Goal: Task Accomplishment & Management: Use online tool/utility

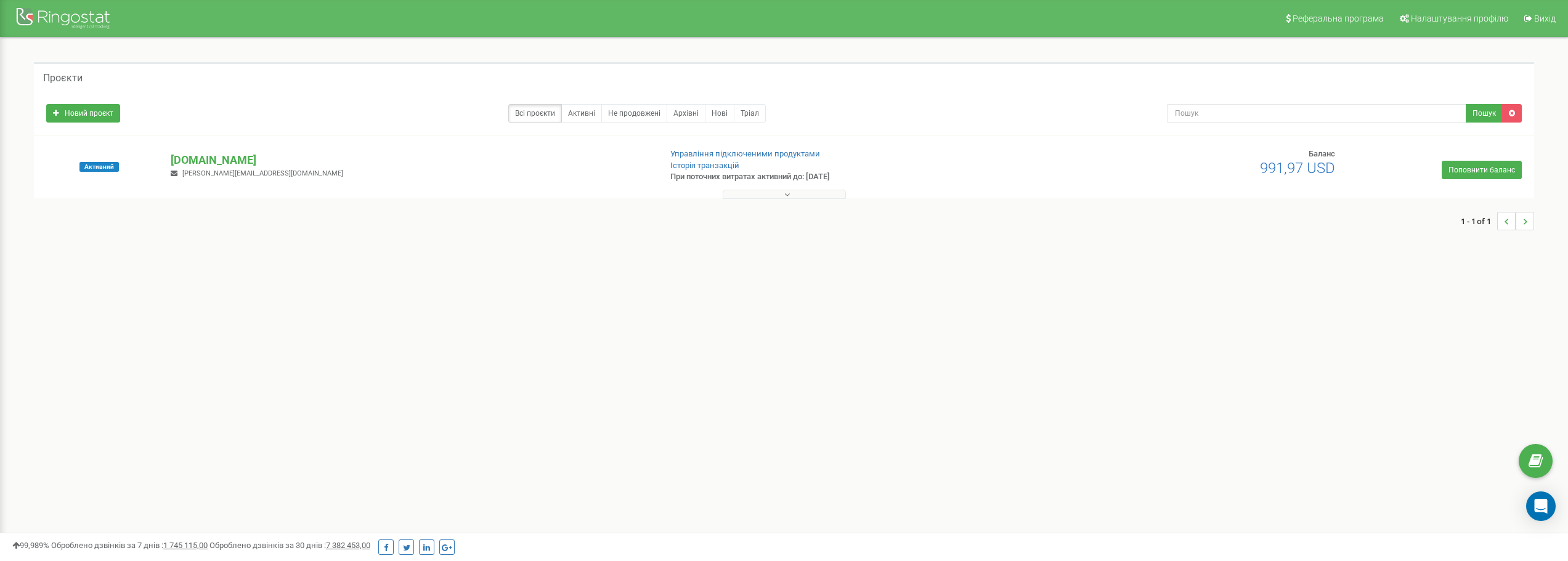
click at [1009, 292] on div "Реферальна програма Налаштування профілю Вихід Проєкти Новий проєкт Всі проєкти…" at bounding box center [784, 369] width 1568 height 739
click at [434, 254] on div "Проєкти Новий проєкт Всі проєкти Активні Не продовжені Архівні [GEOGRAPHIC_DATA…" at bounding box center [784, 152] width 1550 height 230
click at [785, 193] on icon at bounding box center [787, 195] width 5 height 9
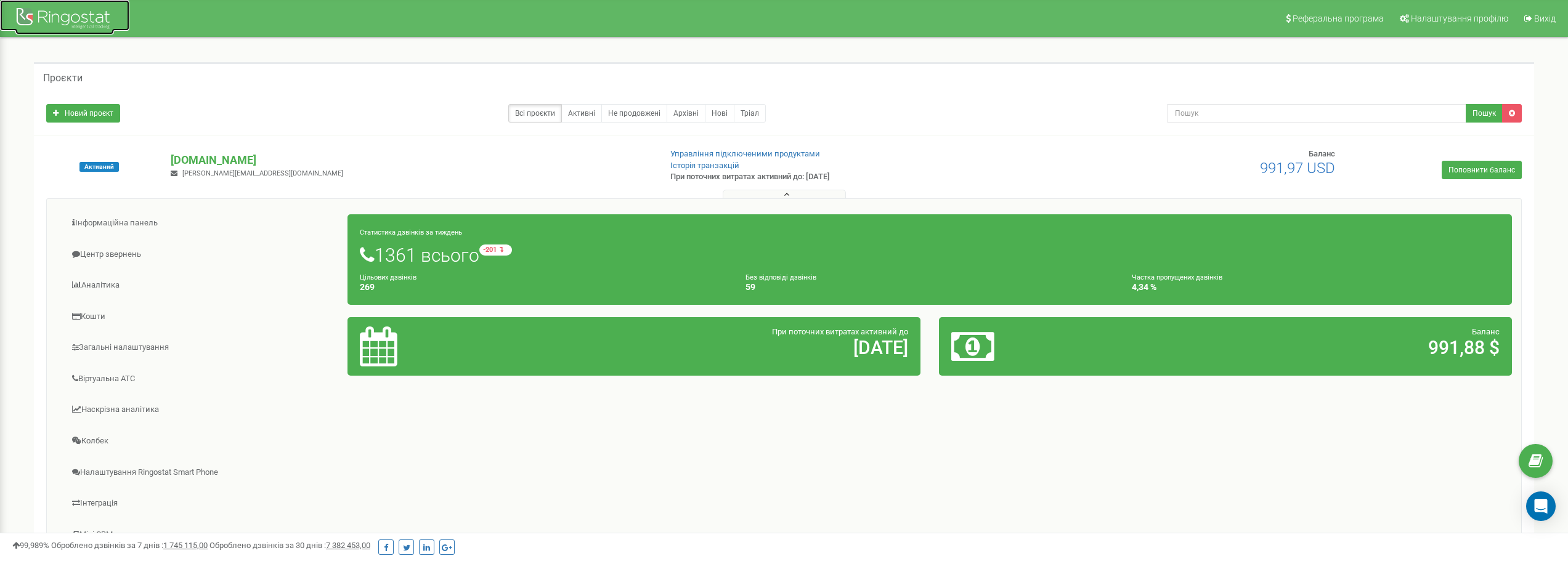
click at [50, 13] on div at bounding box center [64, 19] width 98 height 30
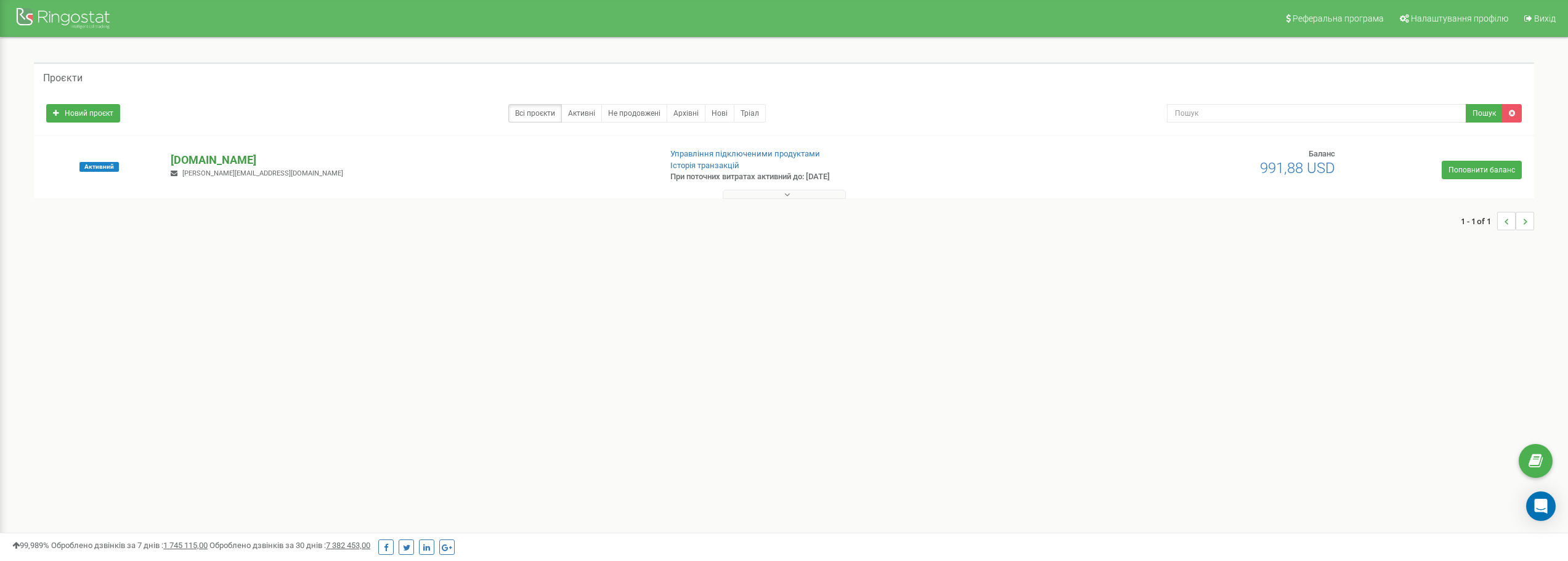
click at [222, 154] on p "[DOMAIN_NAME]" at bounding box center [410, 161] width 479 height 16
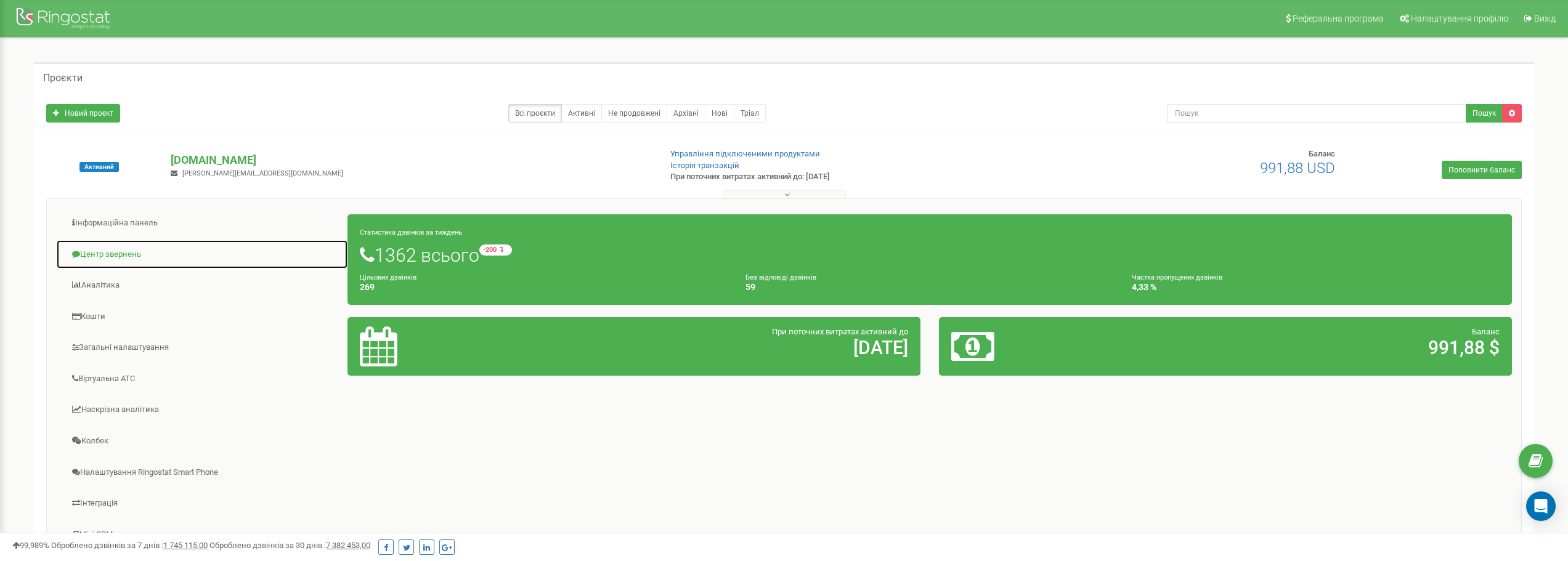
click at [119, 255] on link "Центр звернень" at bounding box center [202, 254] width 292 height 30
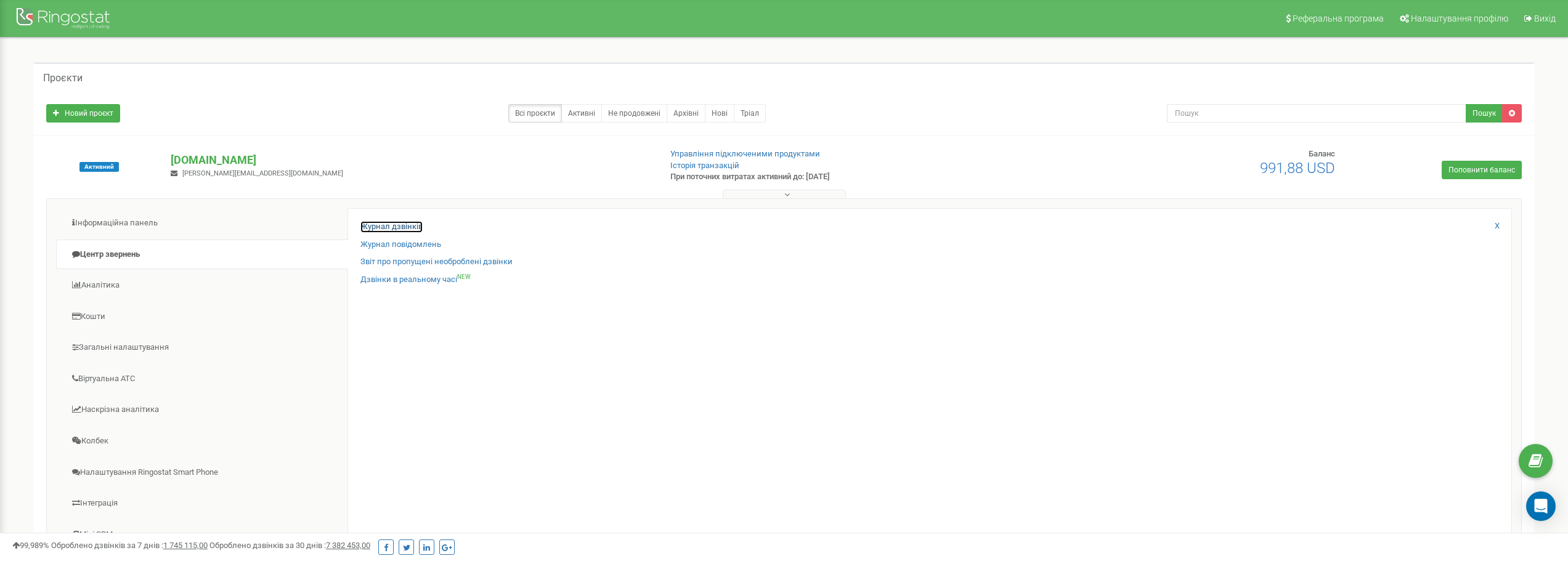
click at [394, 227] on link "Журнал дзвінків" at bounding box center [391, 226] width 62 height 12
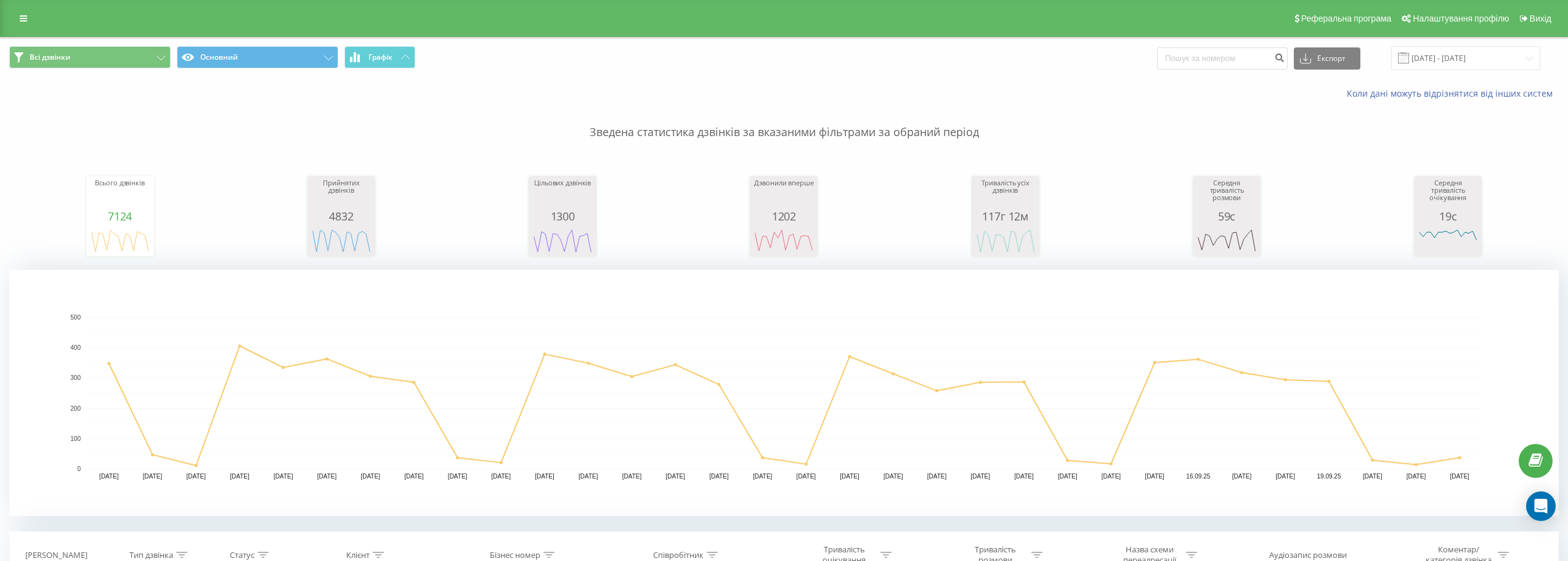
click at [11, 22] on div "Реферальна програма Налаштування профілю Вихід" at bounding box center [784, 18] width 1568 height 37
click at [16, 25] on link at bounding box center [23, 18] width 23 height 17
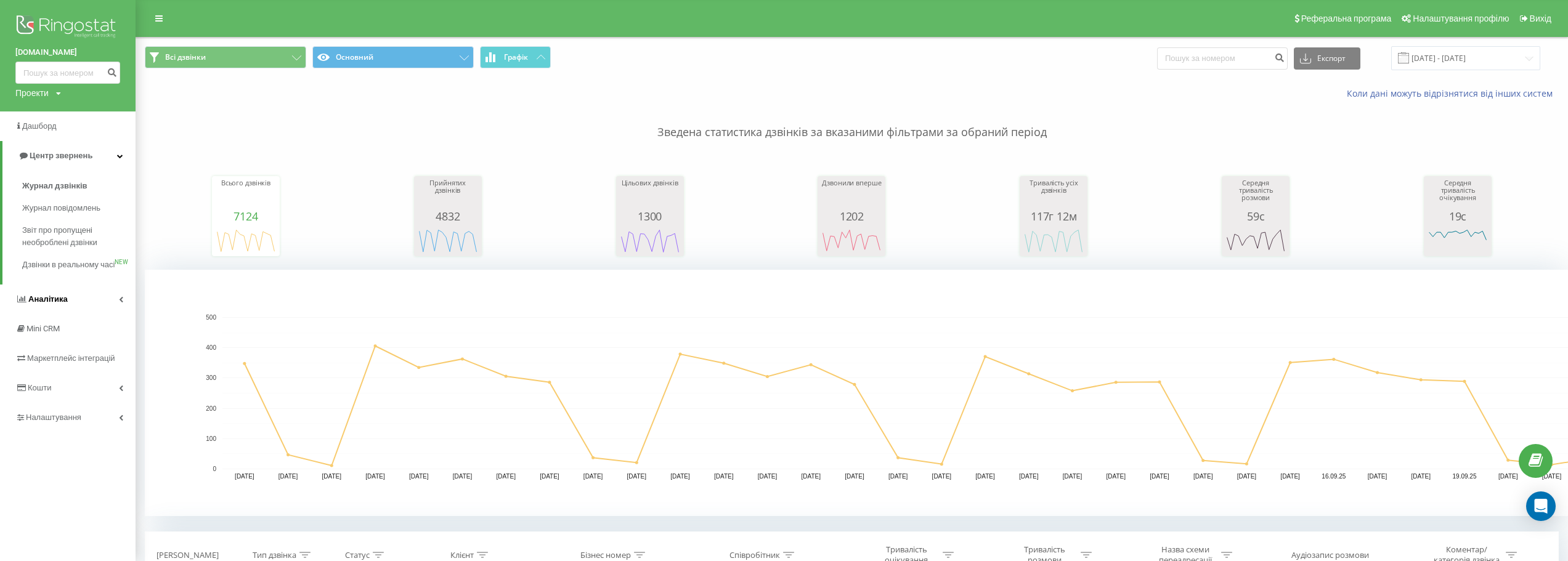
click at [54, 304] on span "Аналiтика" at bounding box center [48, 299] width 40 height 9
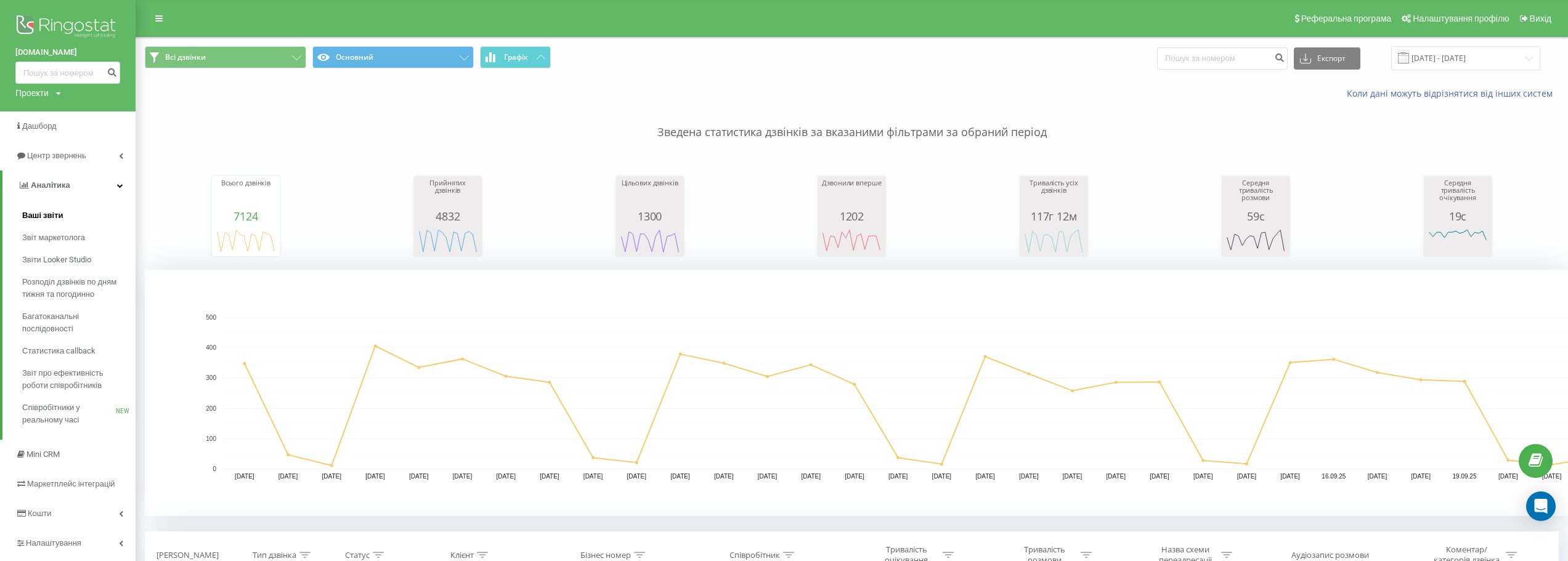
click at [65, 220] on link "Ваші звіти" at bounding box center [79, 216] width 114 height 23
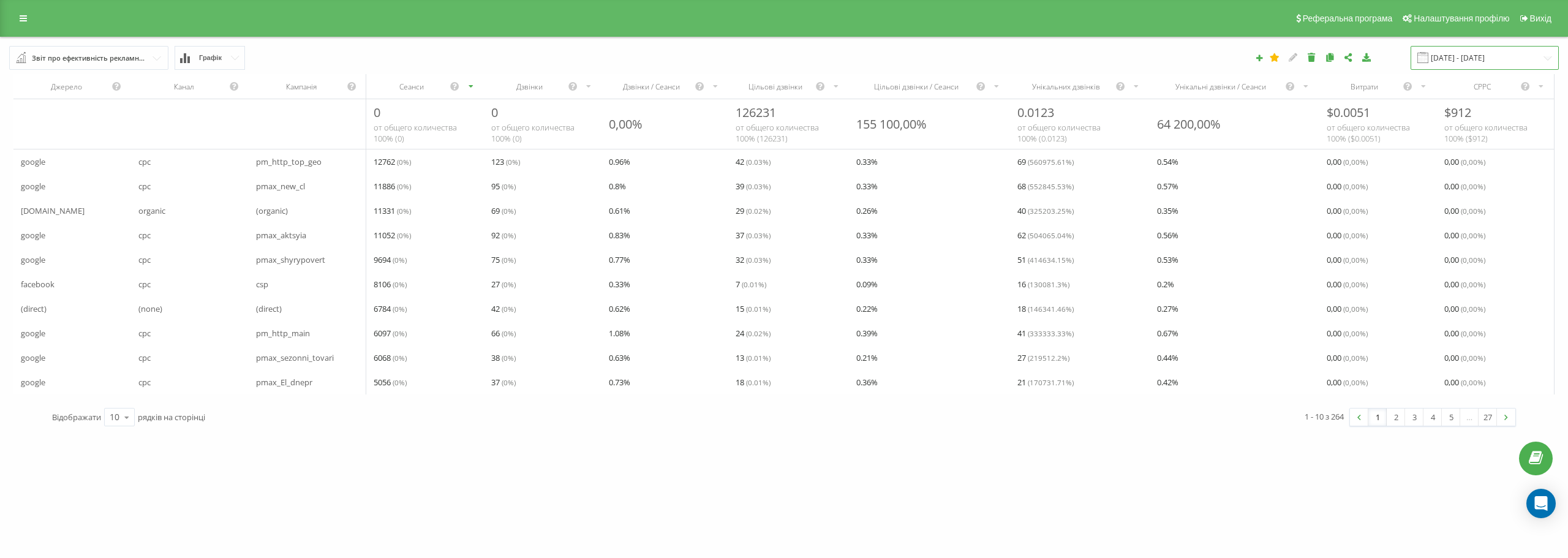
click at [1441, 55] on input "[DATE] - [DATE]" at bounding box center [1484, 57] width 148 height 24
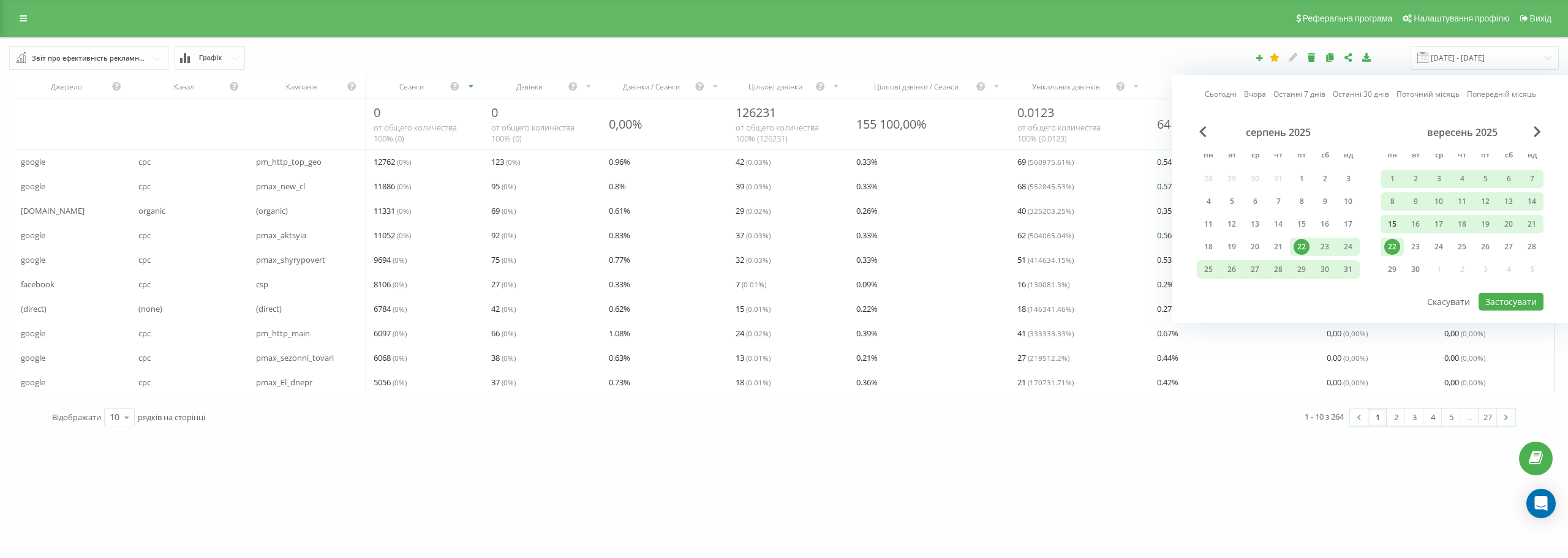
click at [1390, 229] on div "15" at bounding box center [1392, 224] width 16 height 16
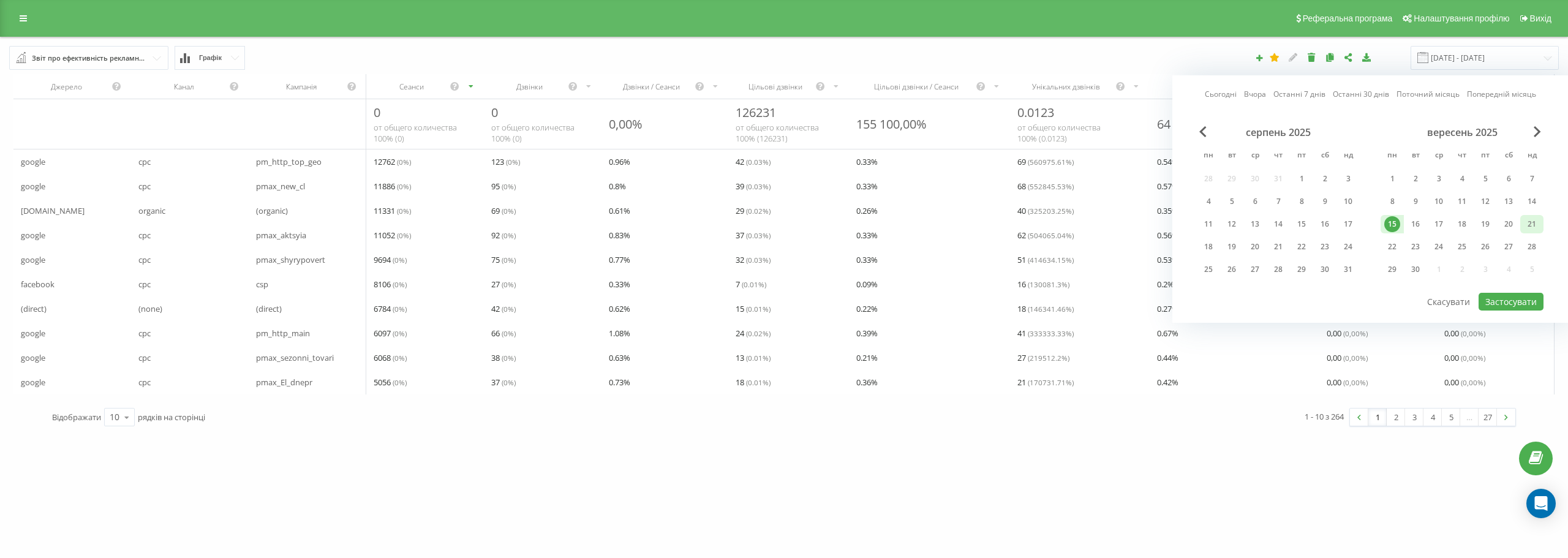
click at [1532, 226] on div "21" at bounding box center [1531, 224] width 16 height 16
click at [1505, 298] on button "Застосувати" at bounding box center [1511, 301] width 65 height 18
type input "15.09.2025 - 21.09.2025"
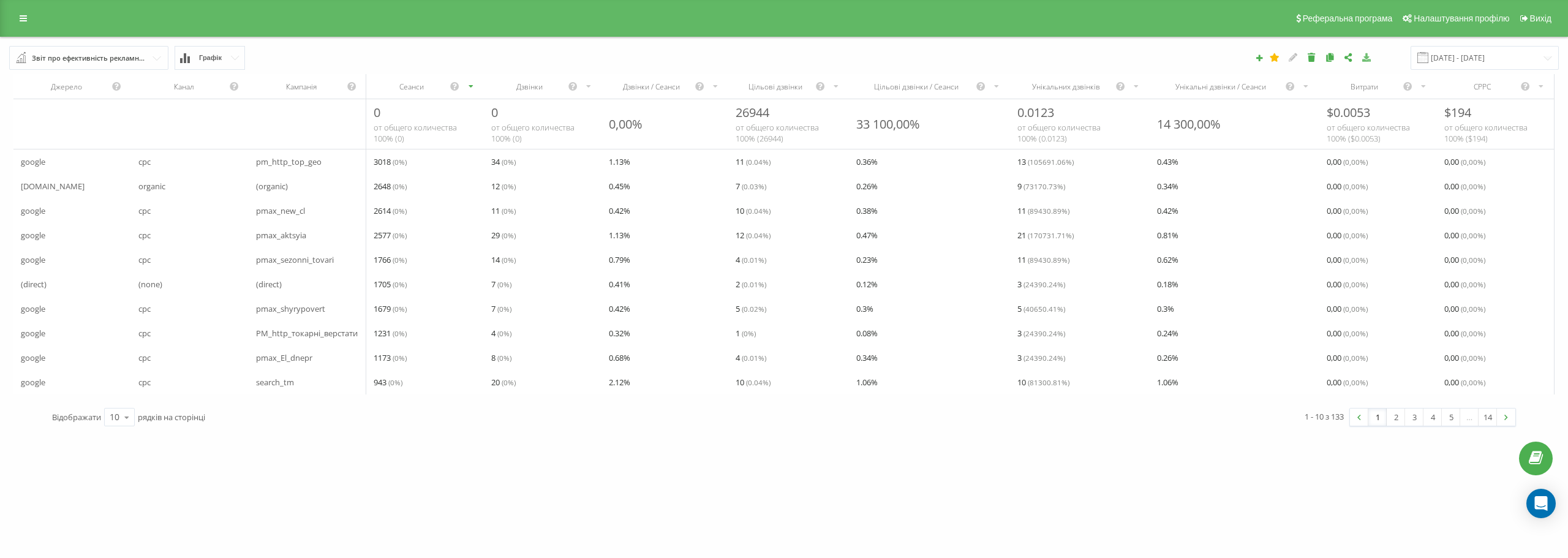
click at [1372, 55] on icon at bounding box center [1367, 57] width 11 height 9
